Goal: Transaction & Acquisition: Purchase product/service

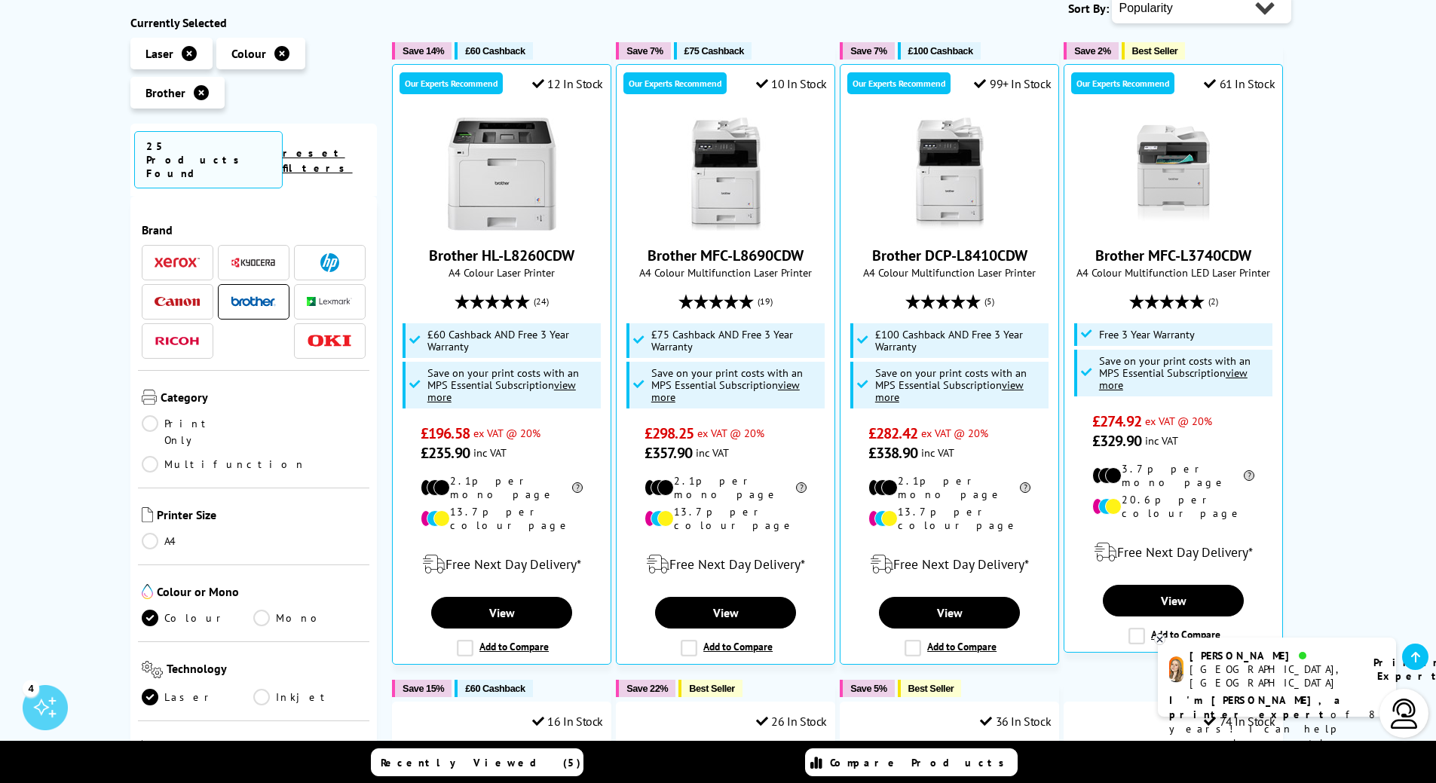
scroll to position [263, 0]
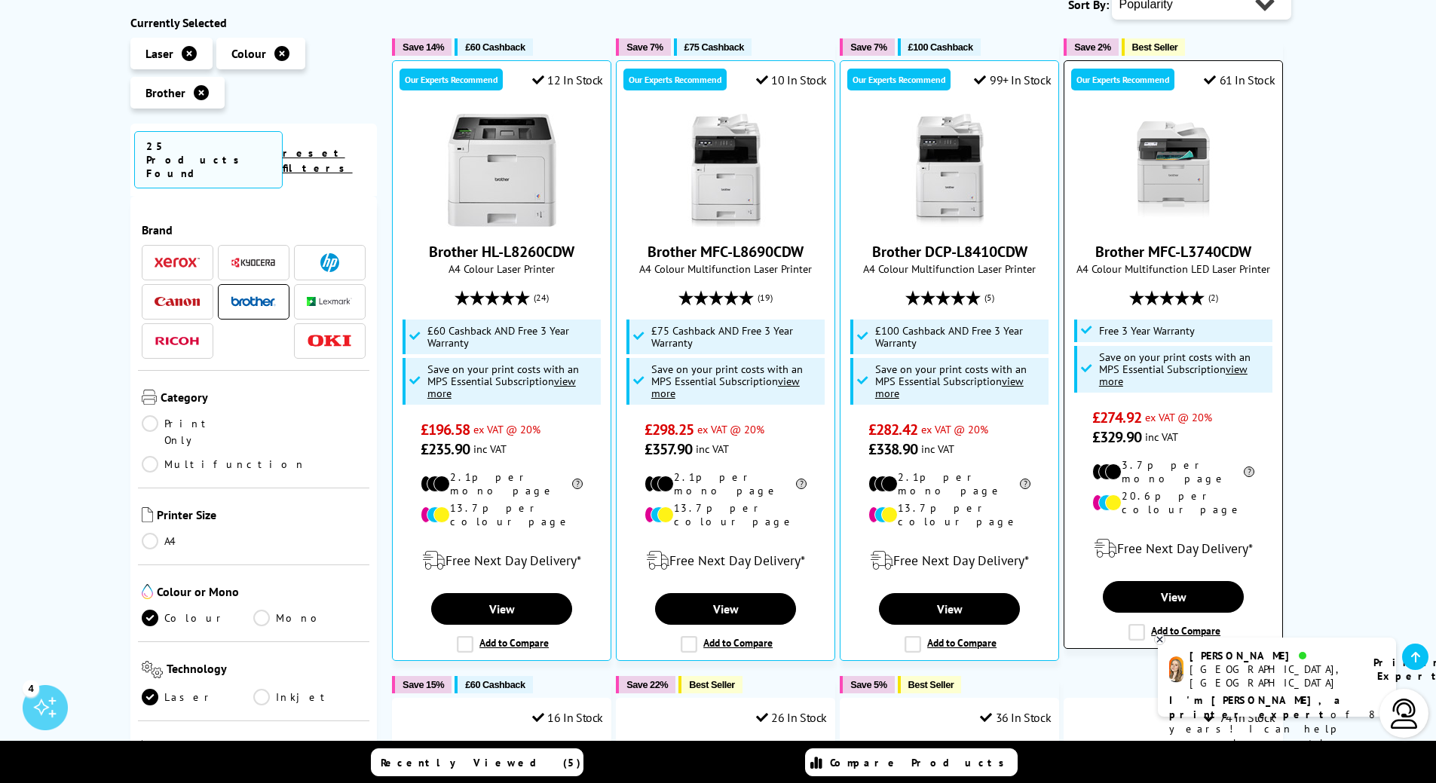
click at [1155, 333] on span "Free 3 Year Warranty" at bounding box center [1147, 331] width 96 height 12
click at [1192, 263] on span "A4 Colour Multifunction LED Laser Printer" at bounding box center [1173, 269] width 203 height 14
click at [1192, 253] on link "Brother MFC-L3740CDW" at bounding box center [1173, 252] width 156 height 20
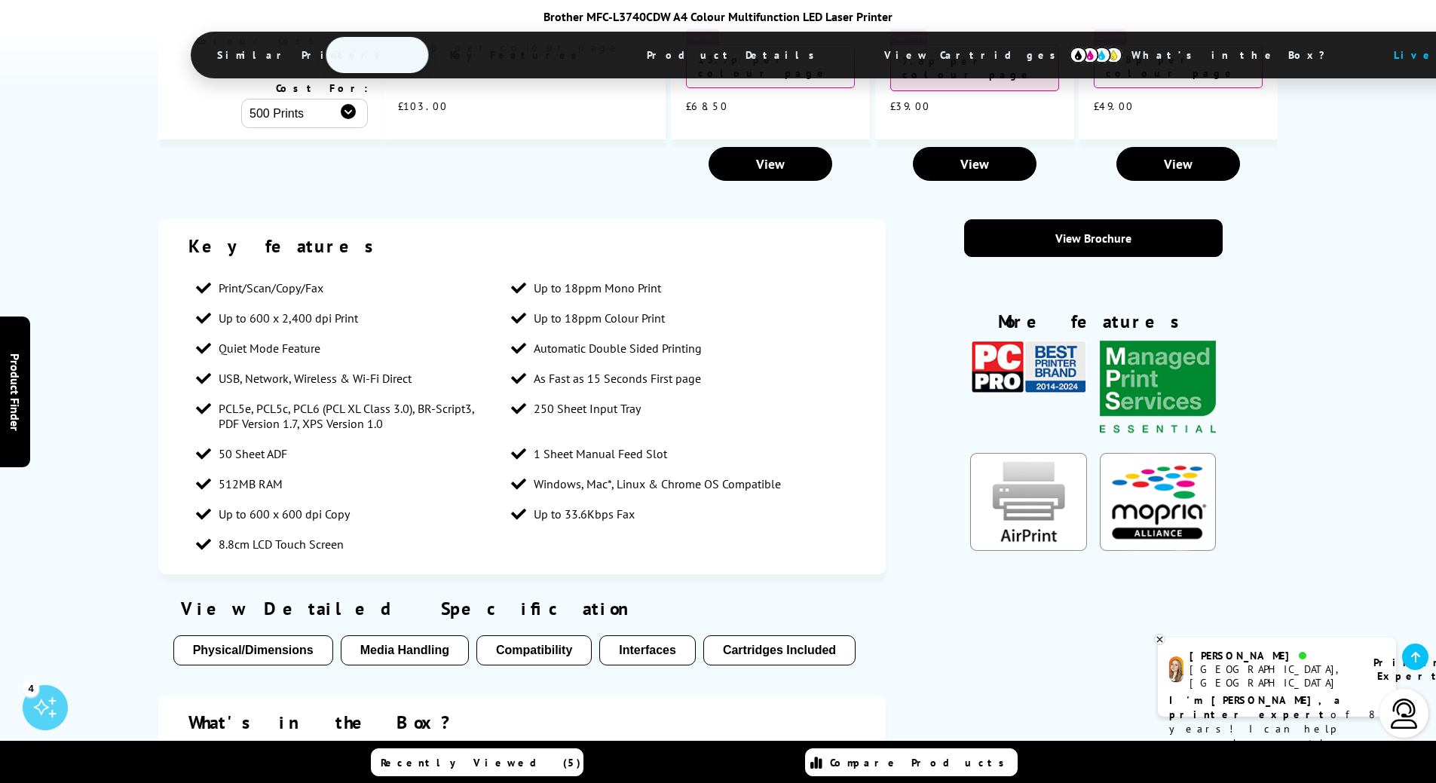
scroll to position [2844, 0]
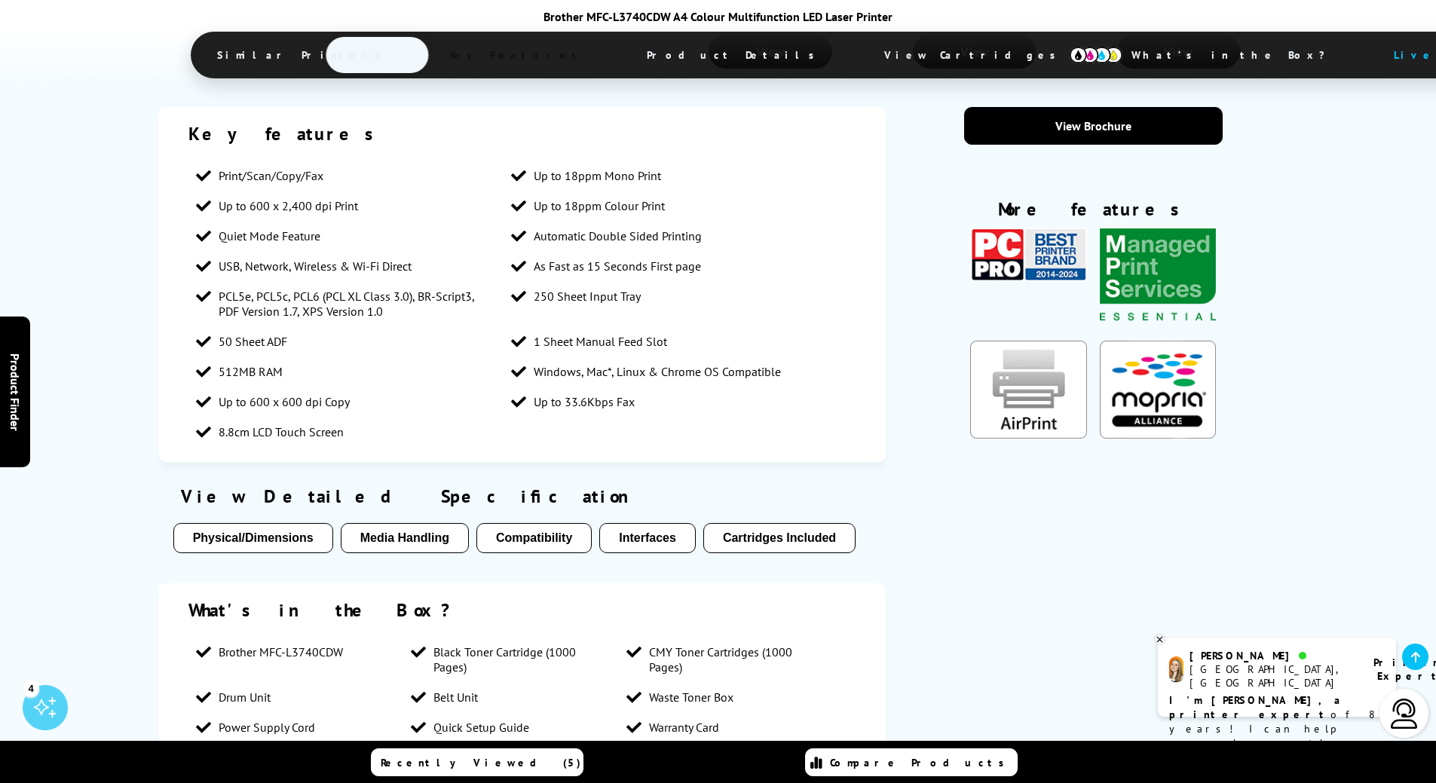
click at [751, 523] on button "Cartridges Included" at bounding box center [779, 538] width 152 height 30
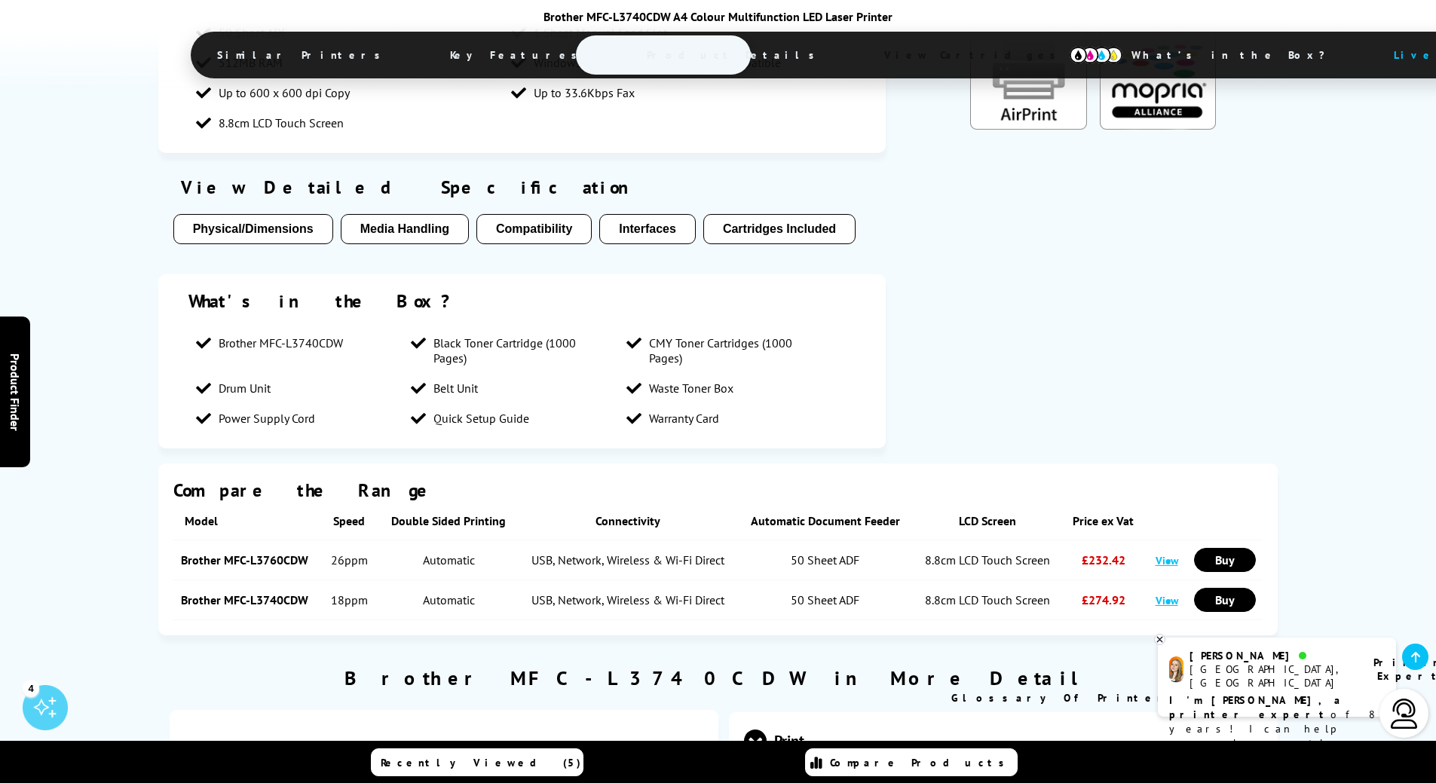
scroll to position [0, 0]
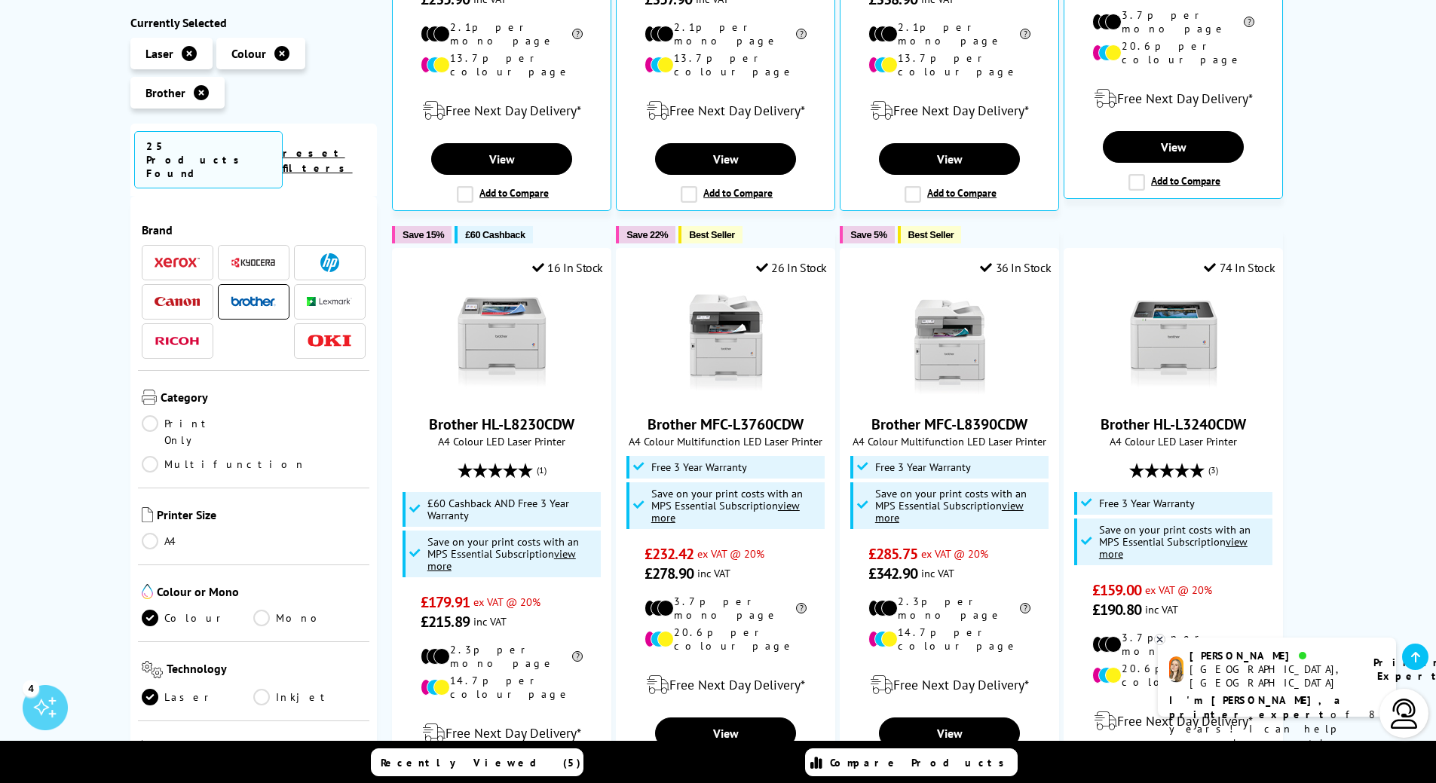
scroll to position [709, 0]
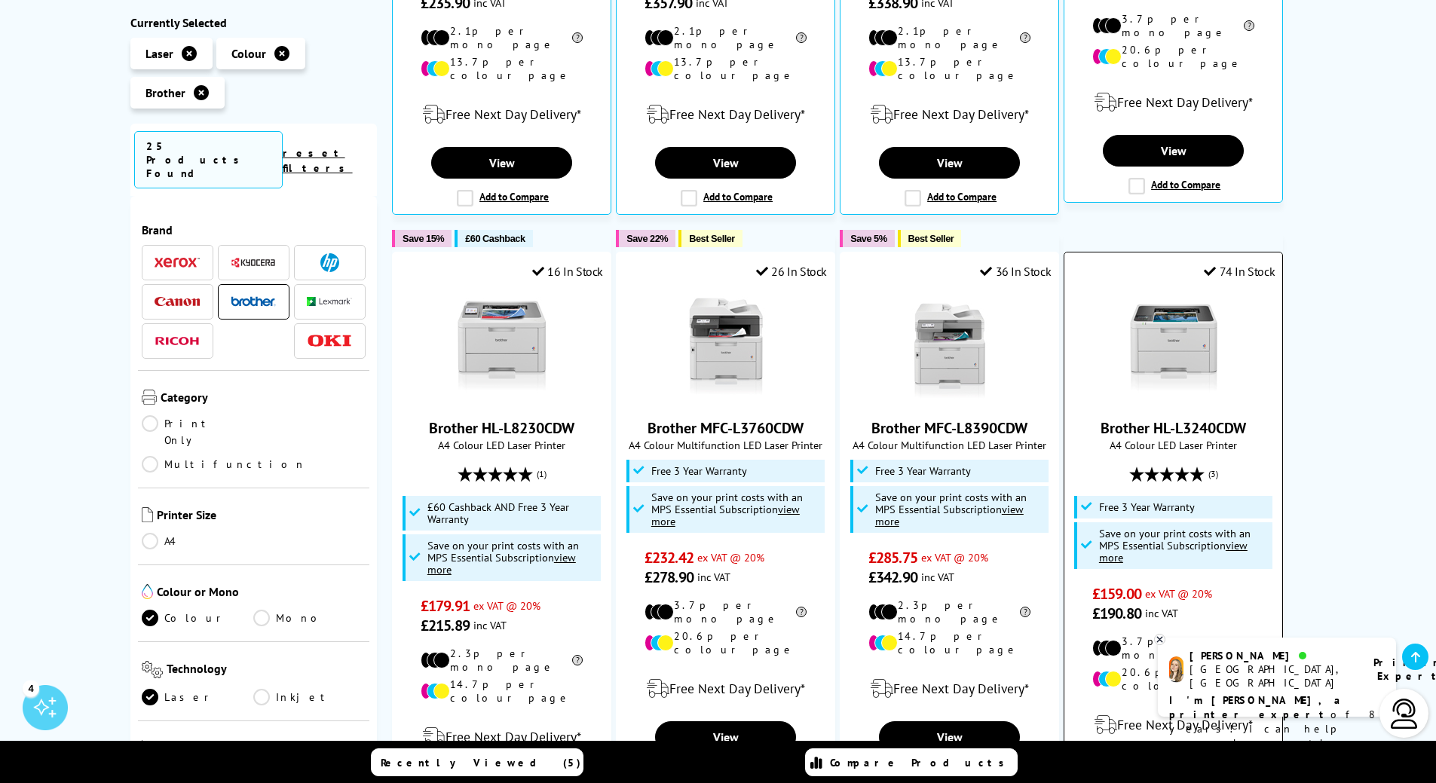
click at [1168, 418] on link "Brother HL-L3240CDW" at bounding box center [1172, 428] width 145 height 20
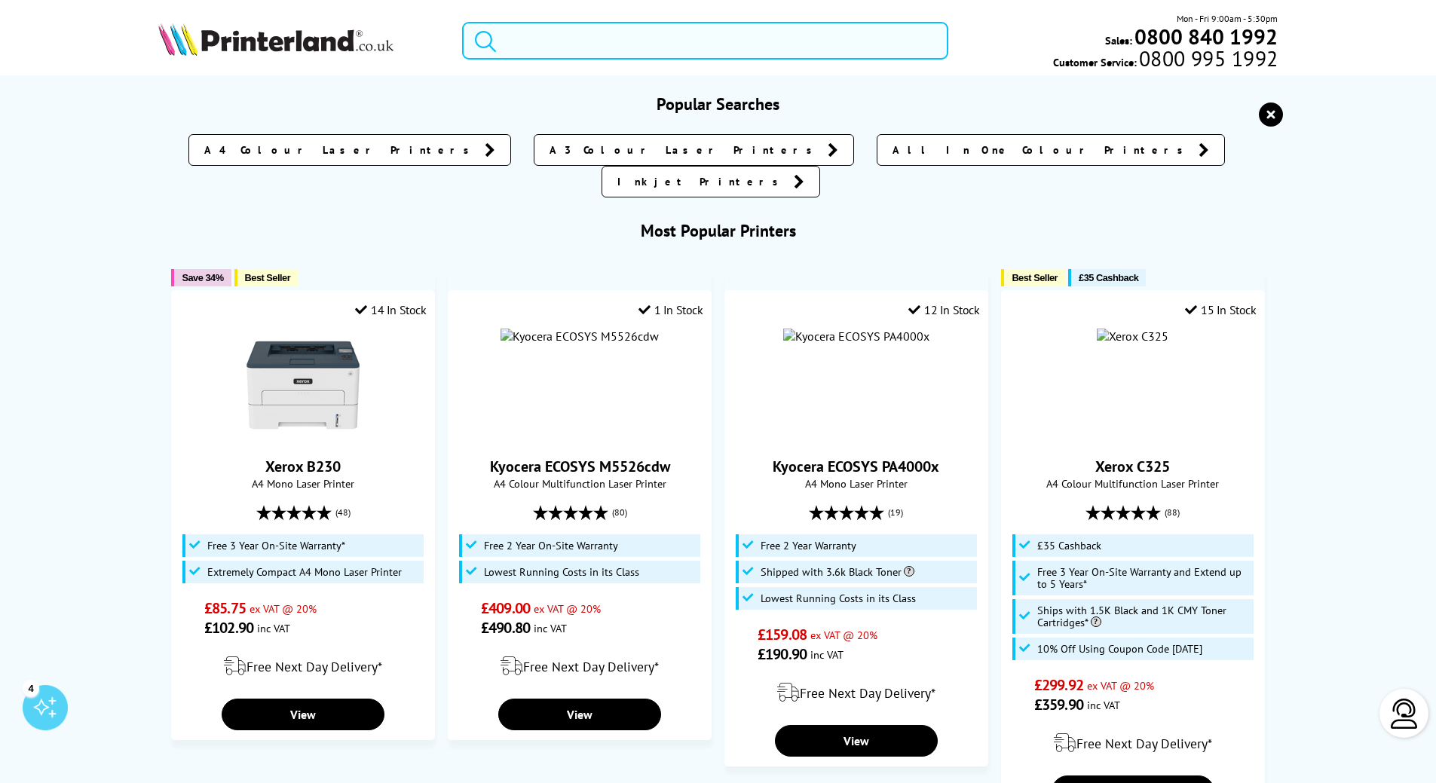
click at [536, 51] on input "search" at bounding box center [705, 41] width 486 height 38
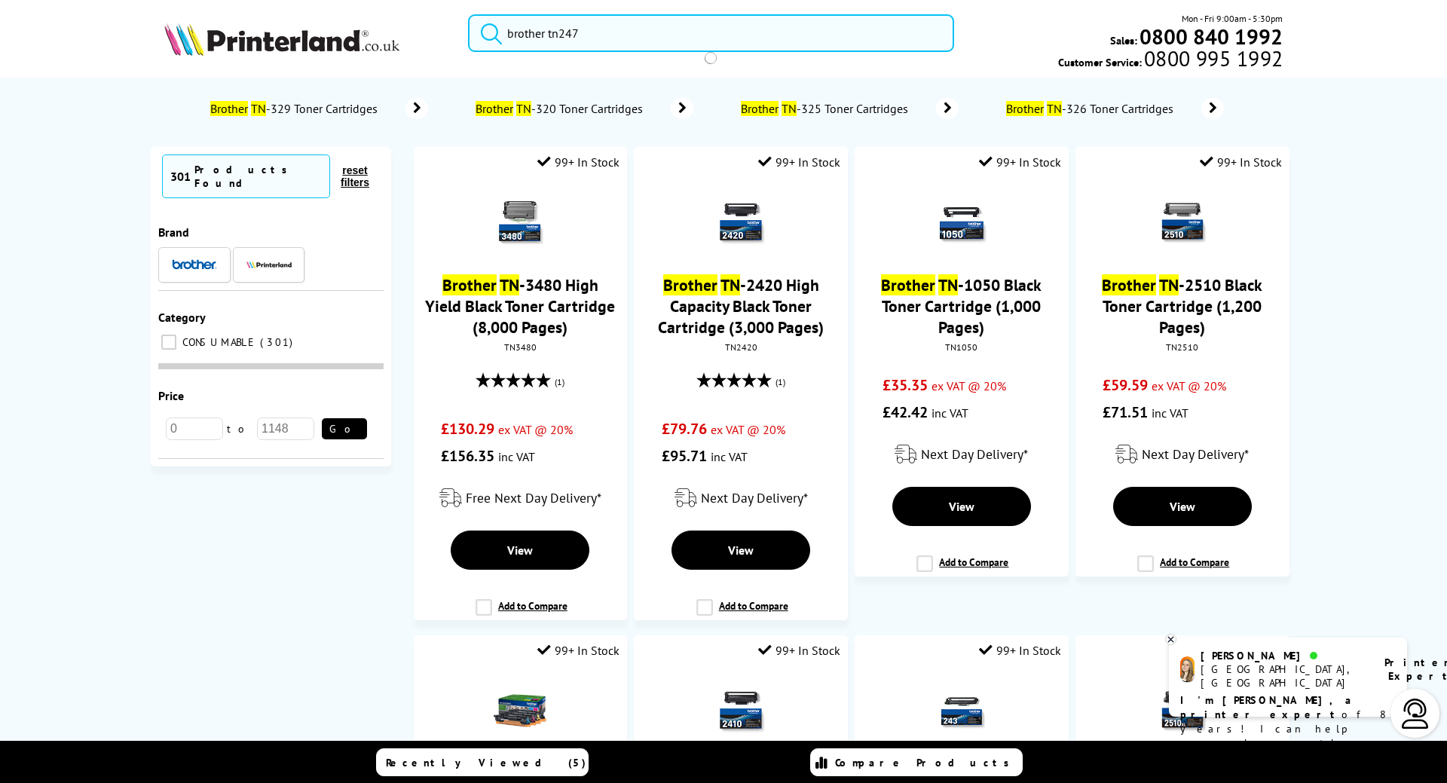
click at [469, 14] on button "submit" at bounding box center [488, 30] width 38 height 33
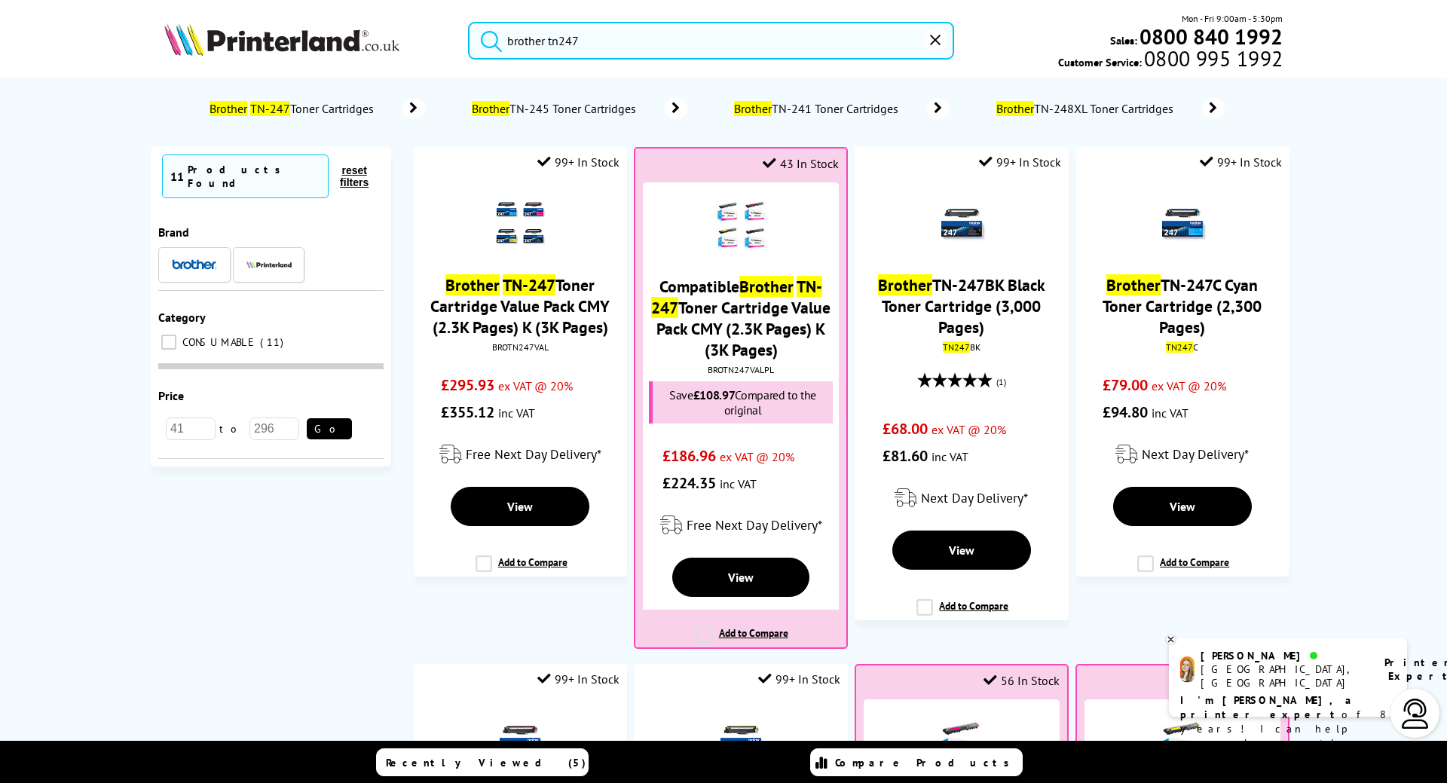
drag, startPoint x: 642, startPoint y: 42, endPoint x: 365, endPoint y: 15, distance: 278.7
click at [365, 15] on div "brother tn247 Mon - Fri 9:00am - 5:30pm Sales: 0800 840 1992 Customer Service: …" at bounding box center [724, 44] width 1206 height 66
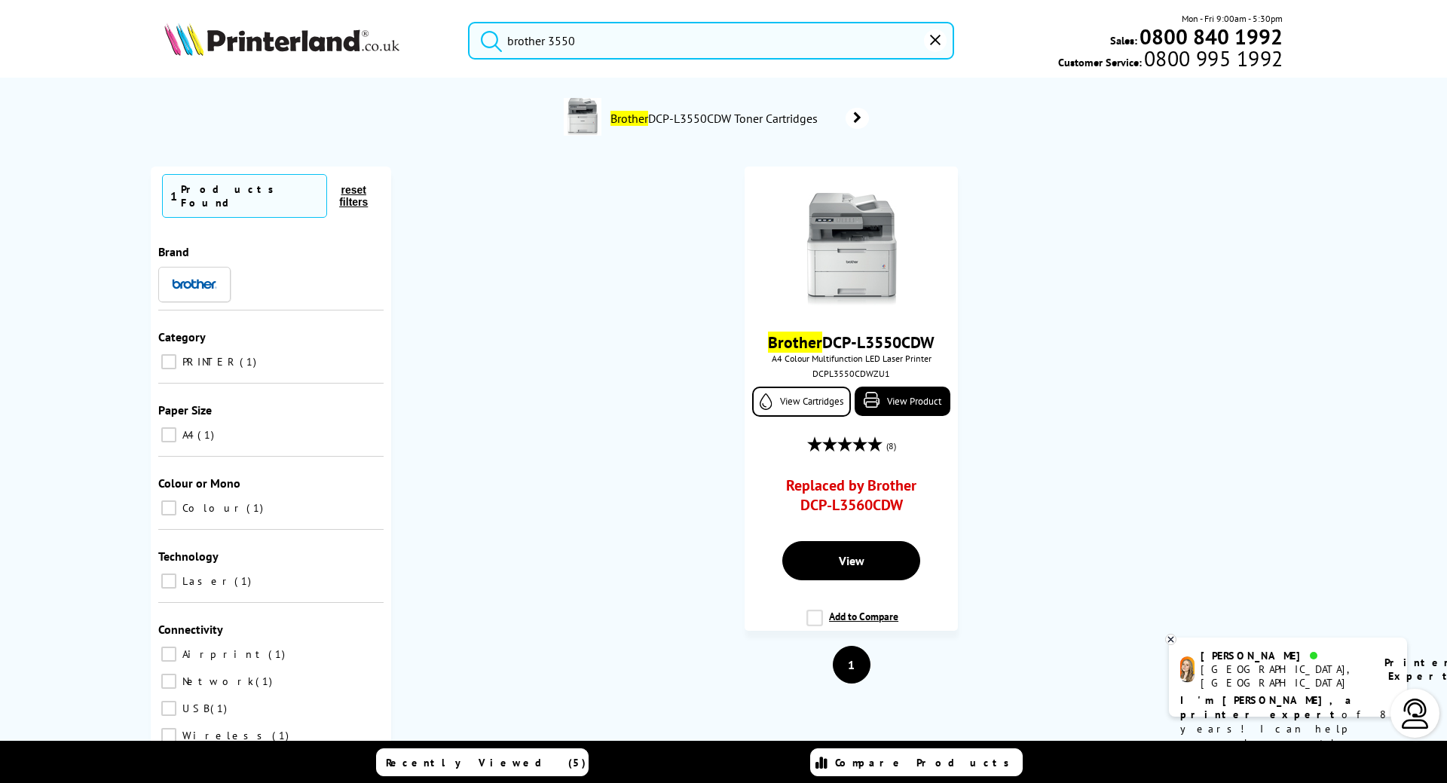
type input "brother 3550"
